Goal: Information Seeking & Learning: Learn about a topic

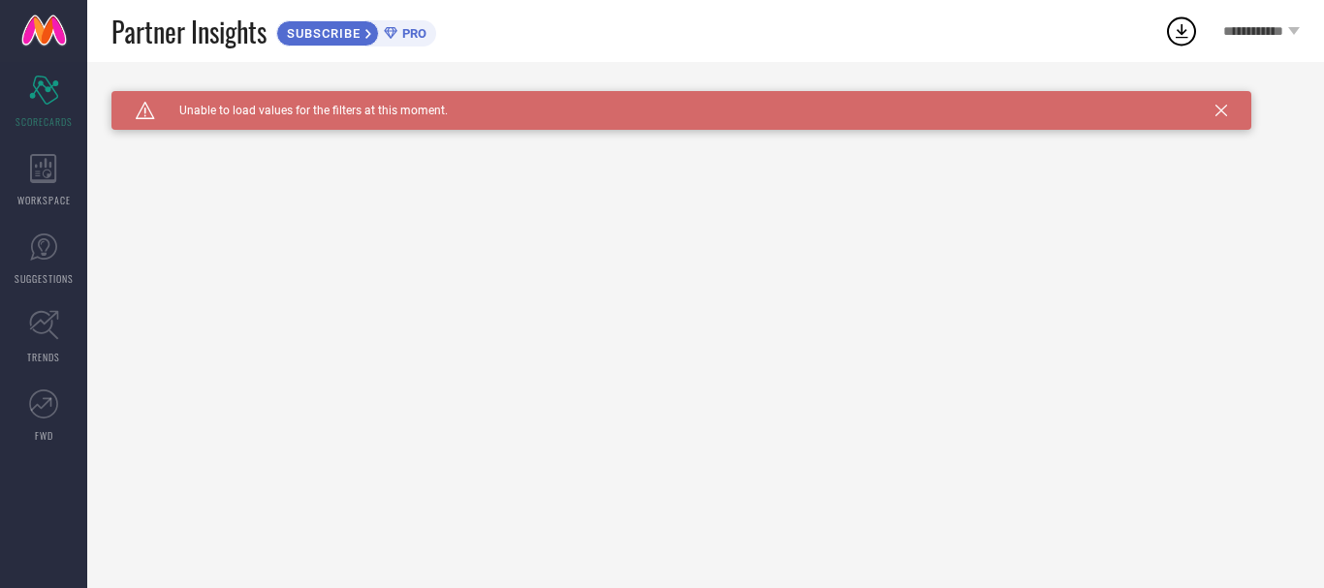
click at [56, 186] on div "WORKSPACE" at bounding box center [43, 180] width 87 height 78
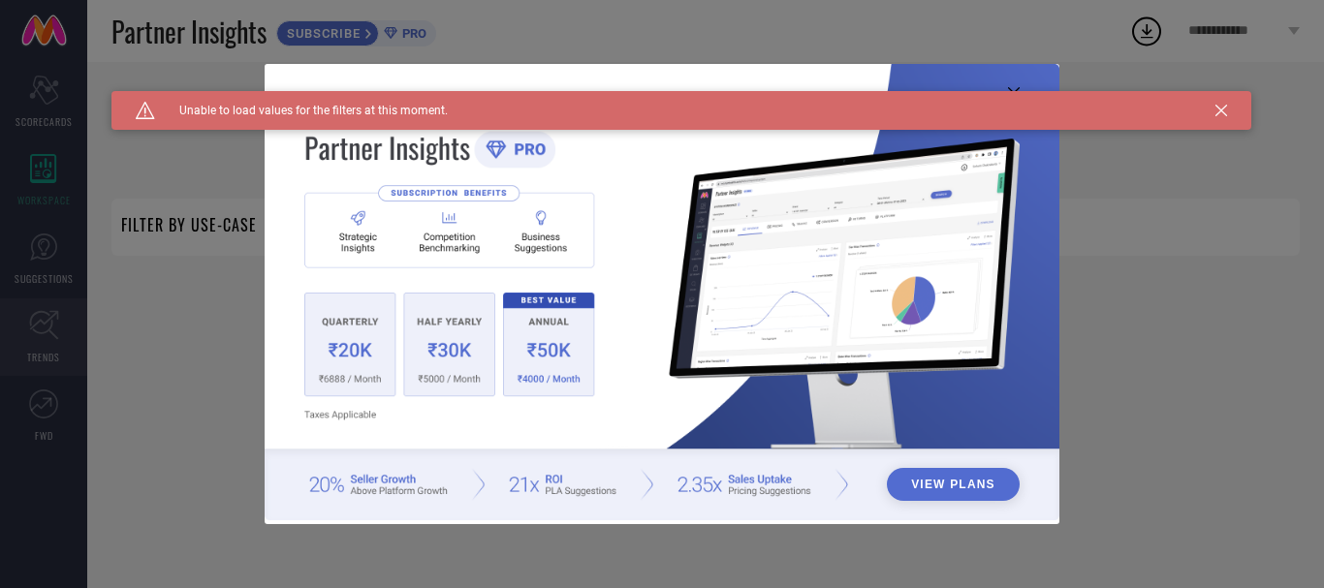
click at [27, 355] on div "View Plans" at bounding box center [662, 294] width 1324 height 588
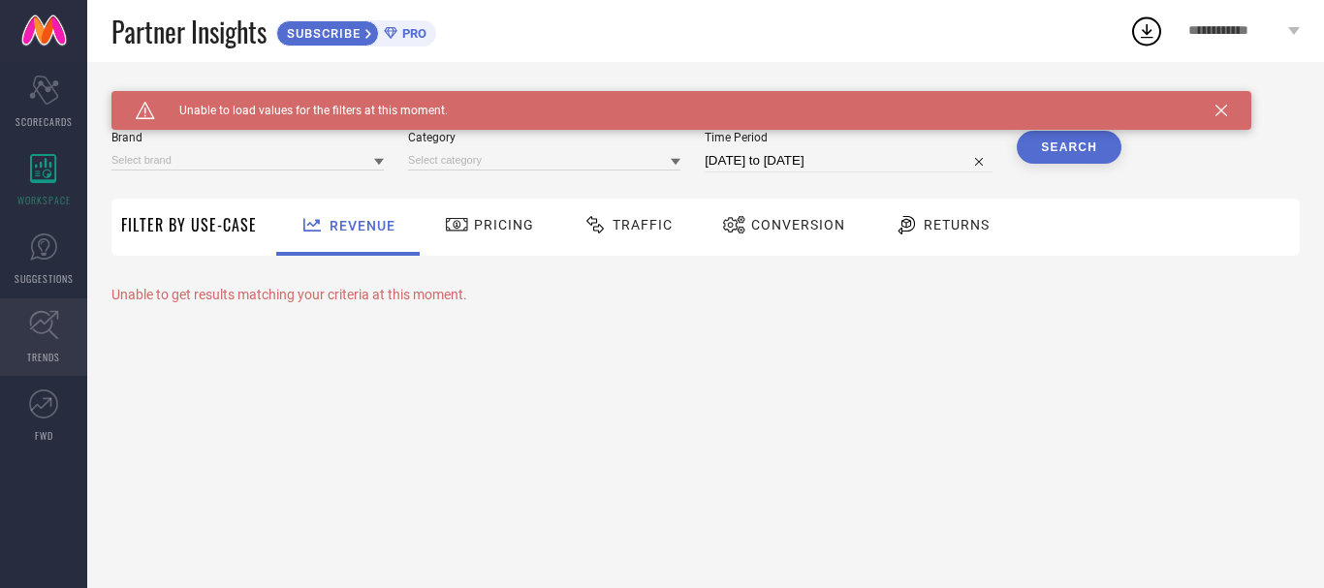
type input "1 STOP FASHION"
type input "All"
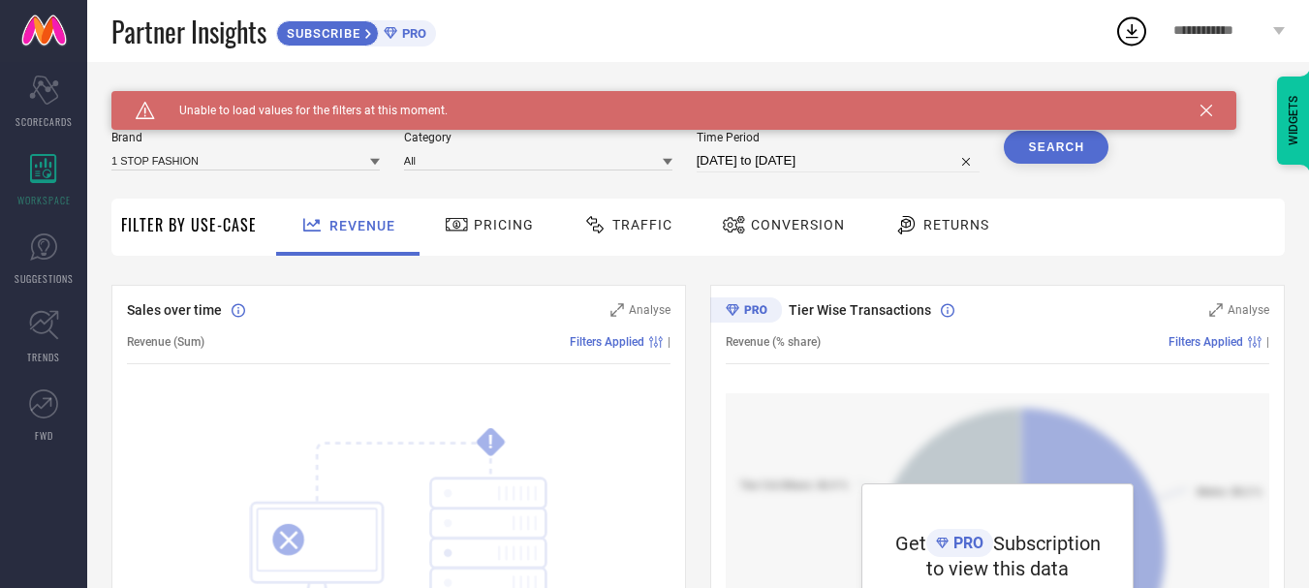
click at [458, 242] on div "Pricing" at bounding box center [490, 227] width 138 height 57
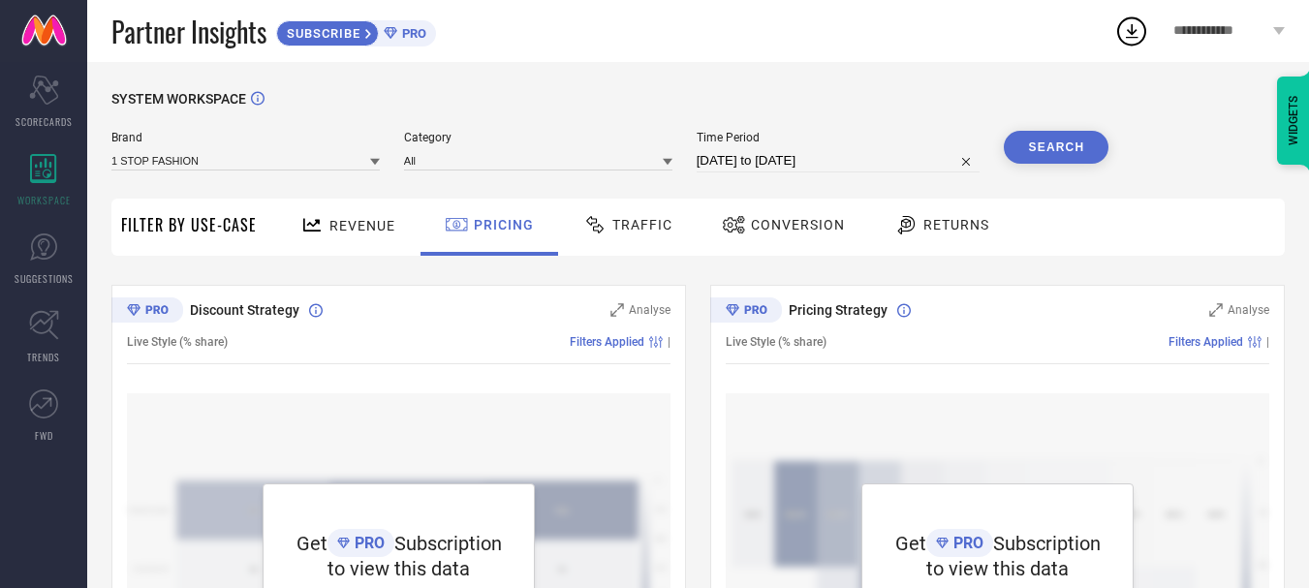
click at [1119, 23] on icon at bounding box center [1131, 31] width 35 height 35
click at [1136, 40] on icon at bounding box center [1131, 31] width 35 height 35
click at [37, 288] on link "SUGGESTIONS" at bounding box center [43, 259] width 87 height 78
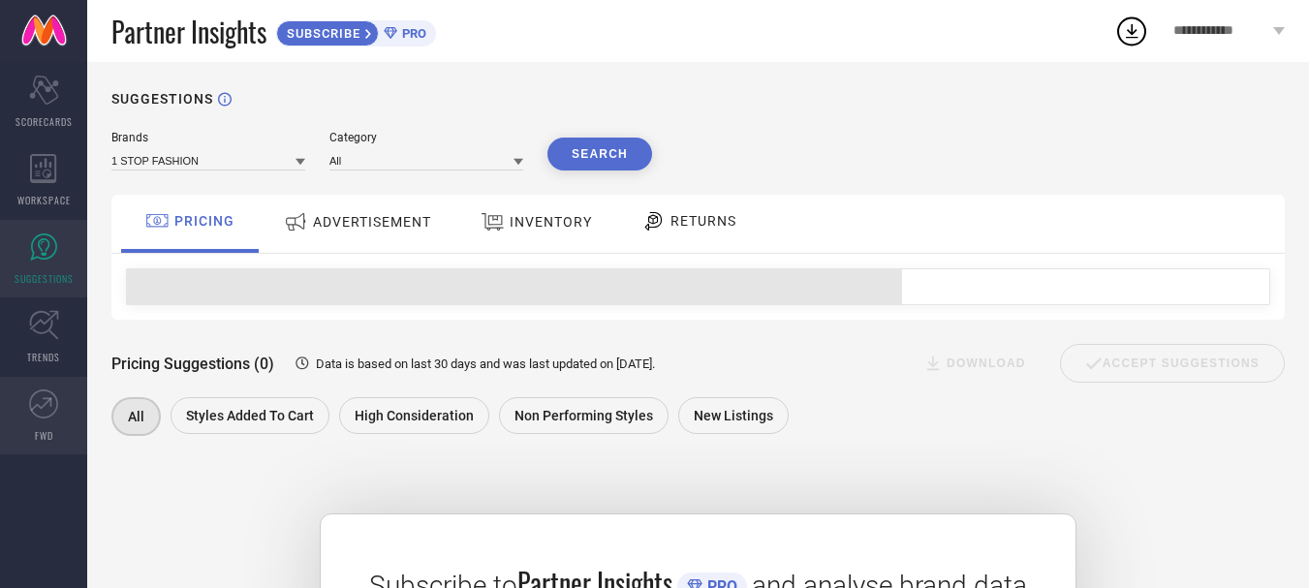
click at [56, 390] on icon at bounding box center [43, 404] width 29 height 29
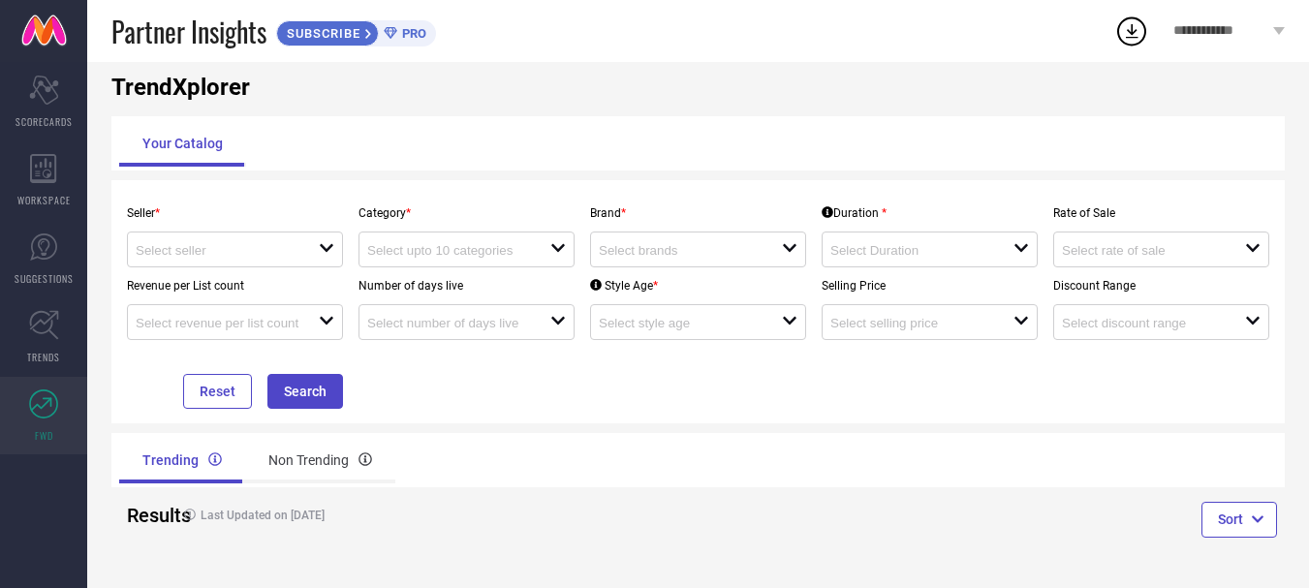
scroll to position [32, 0]
click at [300, 488] on div "Trending Non Trending" at bounding box center [404, 461] width 587 height 54
click at [303, 468] on div "Non Trending" at bounding box center [320, 461] width 150 height 47
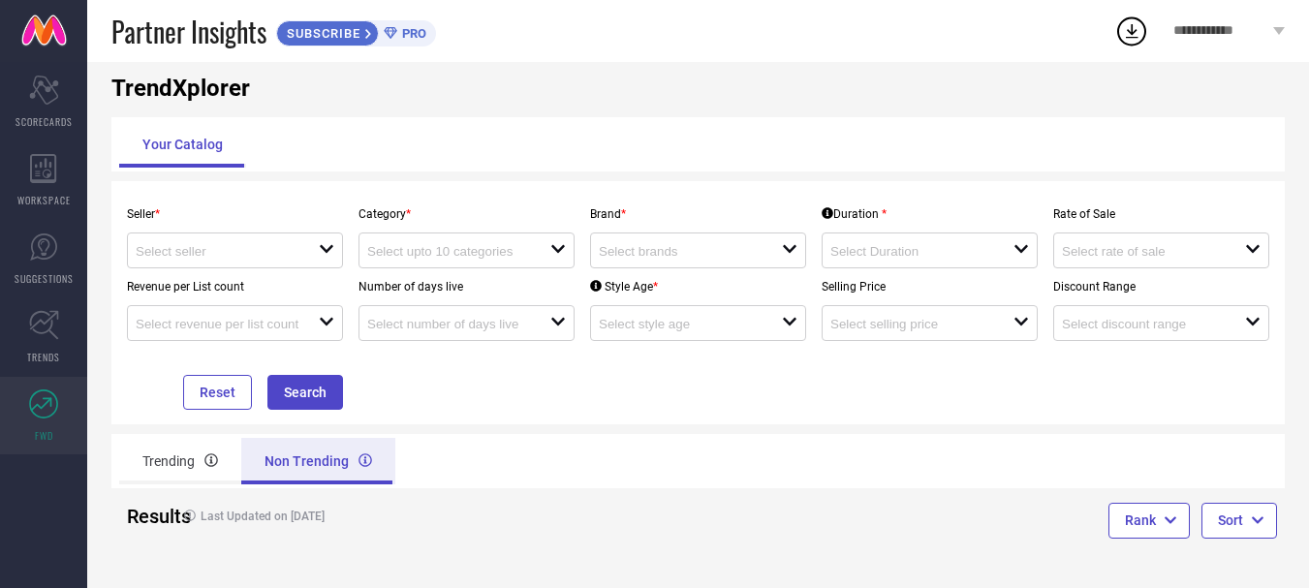
click at [302, 467] on div "Non Trending" at bounding box center [318, 461] width 154 height 47
click at [489, 413] on div "Seller * open Category * open Brand * open Duration * open Rate of Sale open Re…" at bounding box center [697, 302] width 1173 height 243
click at [291, 266] on div "open" at bounding box center [235, 250] width 216 height 36
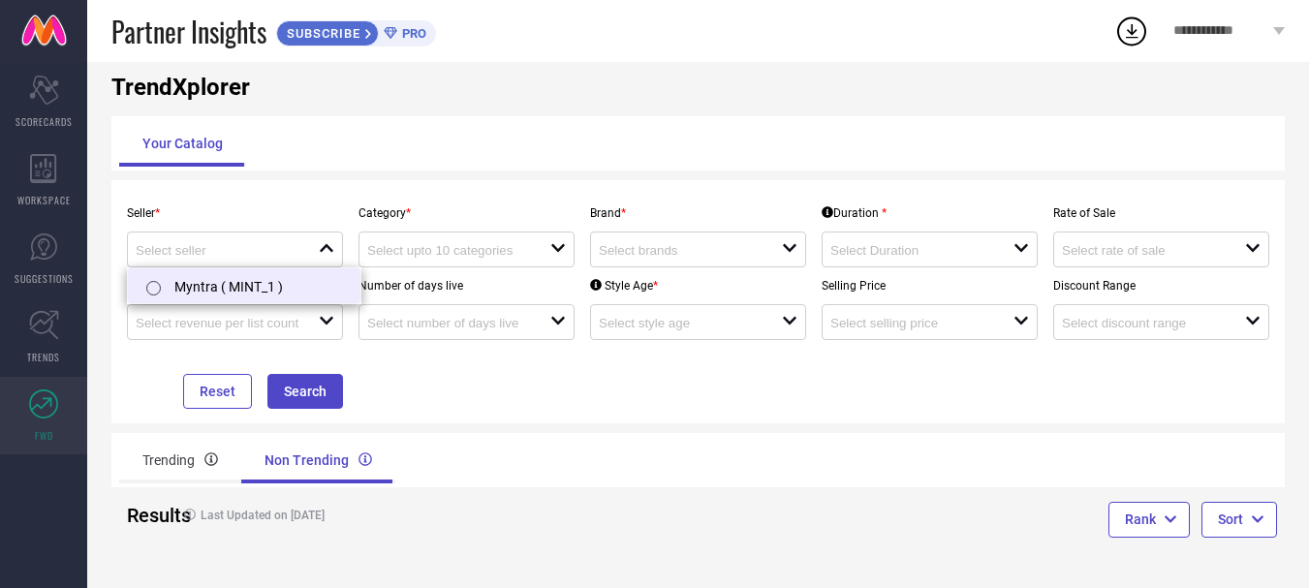
click at [307, 289] on li "Myntra ( MINT_1 )" at bounding box center [244, 285] width 233 height 35
type input "Myntra ( MINT_1 )"
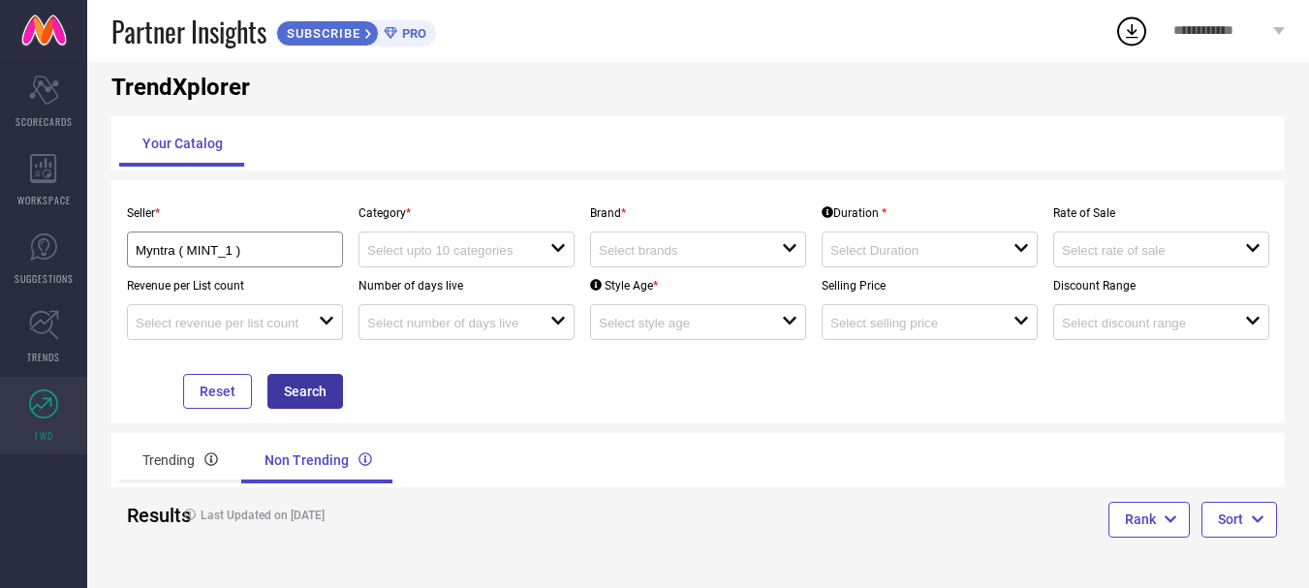
click at [286, 392] on button "Search" at bounding box center [305, 391] width 76 height 35
